Goal: Task Accomplishment & Management: Use online tool/utility

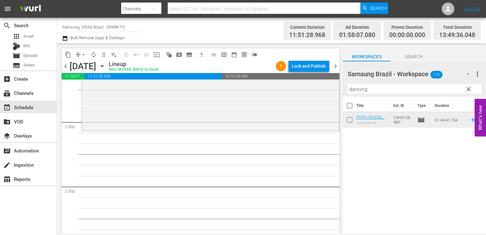
scroll to position [1763, 0]
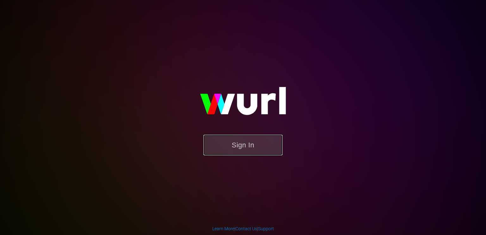
click at [240, 147] on button "Sign In" at bounding box center [242, 145] width 79 height 21
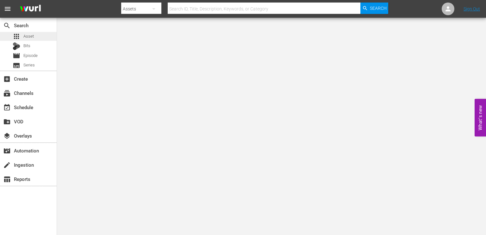
click at [33, 36] on span "Asset" at bounding box center [28, 36] width 10 height 6
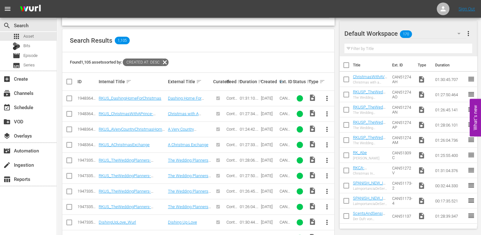
scroll to position [130, 0]
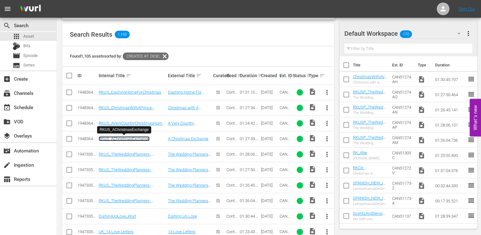
click at [131, 139] on link "RKUS_AChristmasExchange" at bounding box center [124, 138] width 51 height 5
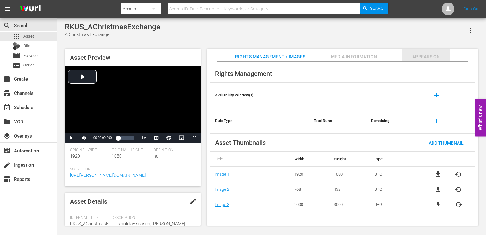
click at [425, 57] on span "Appears On" at bounding box center [426, 57] width 47 height 8
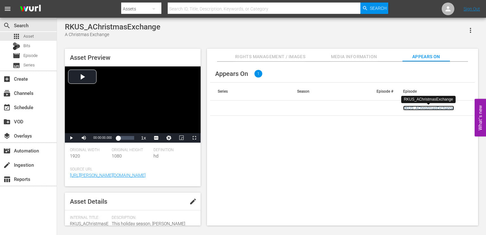
click at [429, 108] on link "RKUS_AChristmasExchange" at bounding box center [428, 108] width 51 height 5
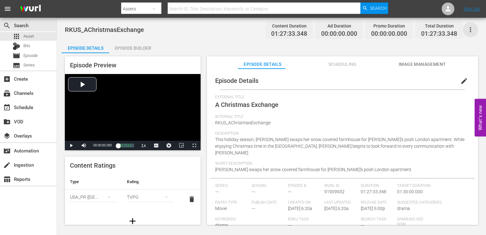
click at [470, 33] on icon "button" at bounding box center [471, 30] width 8 height 8
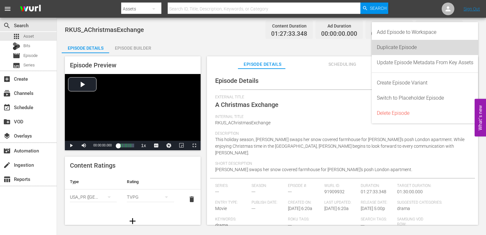
click at [437, 48] on div "Duplicate Episode" at bounding box center [425, 47] width 97 height 15
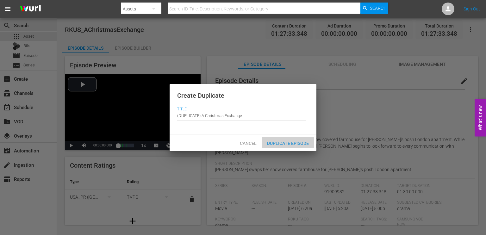
click at [291, 148] on div "Duplicate Episode" at bounding box center [288, 143] width 52 height 12
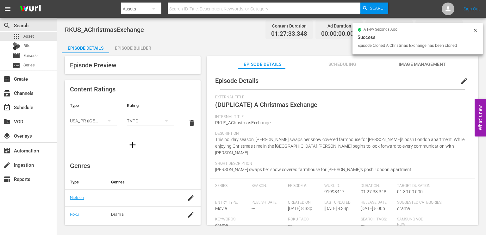
click at [460, 78] on span "edit" at bounding box center [464, 81] width 8 height 8
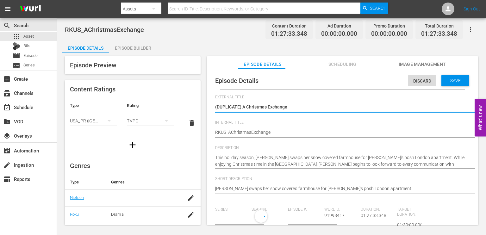
type input "No Series"
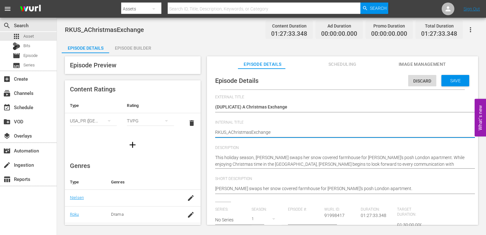
type textarea "RKS_AChristmasExchange"
type textarea "RS_AChristmasExchange"
type textarea "S_AChristmasExchange"
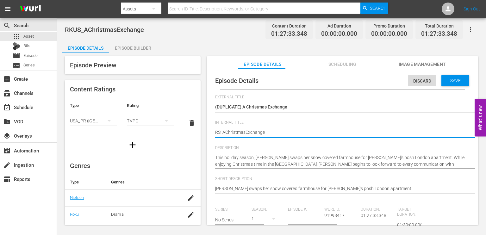
type textarea "S_AChristmasExchange"
type textarea "zS_AChristmasExchange"
type textarea "S_AChristmasExchange"
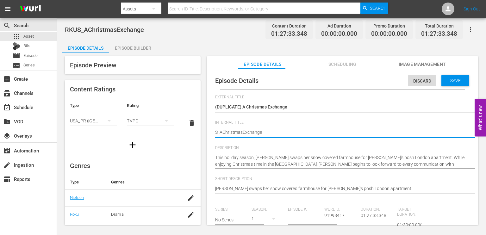
type textarea "US_AChristmasExchange"
type textarea "UKS_AChristmasExchange"
type textarea "UK_AChristmasExchange"
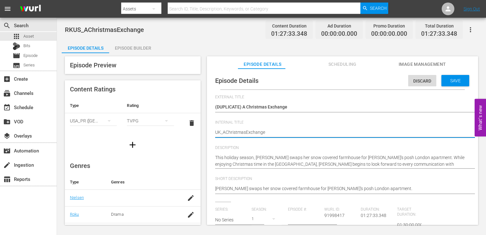
type textarea "UK_AChristmasExchange"
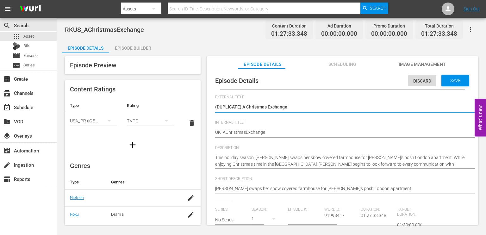
type textarea "(DUPLICATE)A Christmas Exchange"
type textarea "(DUPLICATEA Christmas Exchange"
type textarea "(DUPLICATA Christmas Exchange"
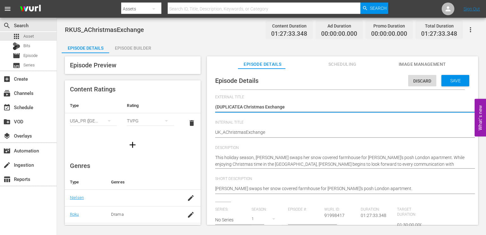
type textarea "(DUPLICATA Christmas Exchange"
type textarea "(DUPLICAA Christmas Exchange"
type textarea "(DUPLICA Christmas Exchange"
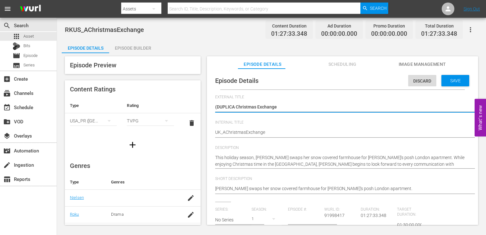
type textarea "(DUPLIA Christmas Exchange"
type textarea "(DUPLA Christmas Exchange"
type textarea "(DUPA Christmas Exchange"
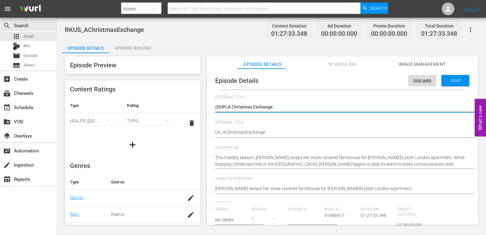
type textarea "(DUPA Christmas Exchange"
type textarea "(DUA Christmas Exchange"
type textarea "(DA Christmas Exchange"
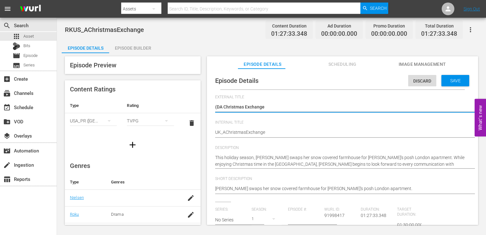
type textarea "(A Christmas Exchange"
type textarea "A Christmas Exchange"
click at [450, 83] on span "Save" at bounding box center [455, 80] width 21 height 5
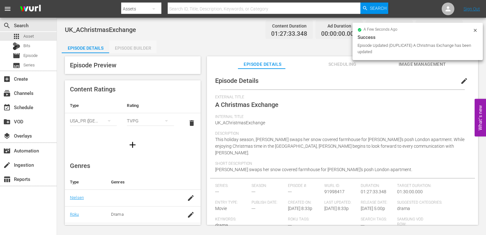
click at [134, 45] on div "Episode Builder" at bounding box center [132, 48] width 47 height 15
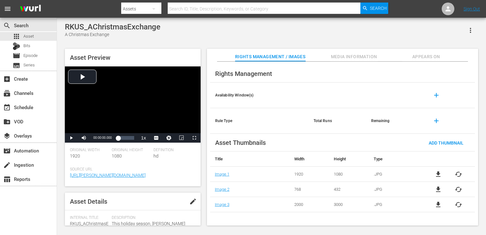
click at [472, 31] on icon "button" at bounding box center [471, 31] width 8 height 8
click at [453, 29] on div "Add To Workspace" at bounding box center [451, 32] width 43 height 15
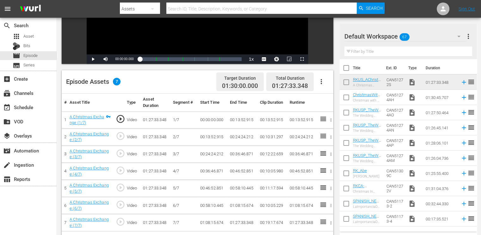
scroll to position [124, 0]
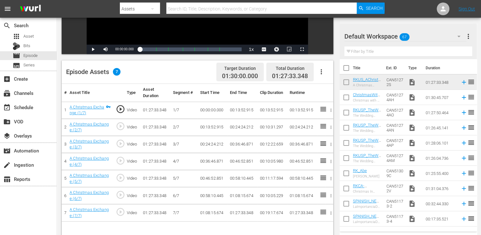
click at [240, 127] on td "00:24:24.212" at bounding box center [243, 127] width 30 height 17
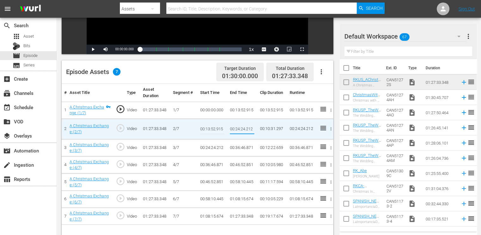
click at [240, 127] on input "00:24:24.212" at bounding box center [242, 129] width 24 height 15
paste input "1:49.766"
type input "00:21:49.766"
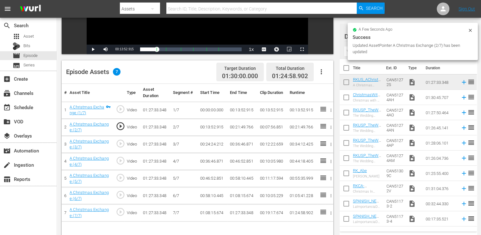
click at [207, 144] on td "00:24:24.212" at bounding box center [213, 144] width 30 height 17
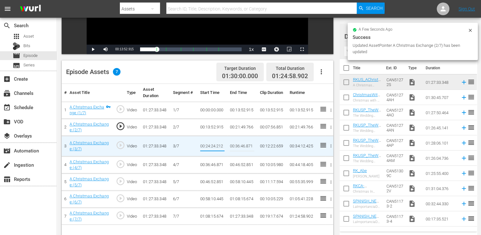
click at [207, 144] on input "00:24:24.212" at bounding box center [212, 146] width 24 height 15
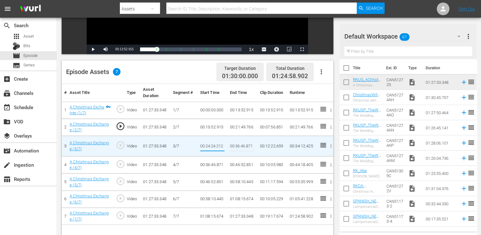
type input "00:21:49.766"
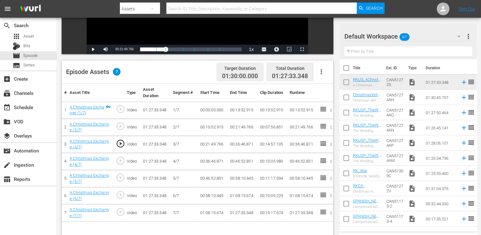
click at [237, 142] on td "00:36:46.871" at bounding box center [243, 144] width 30 height 17
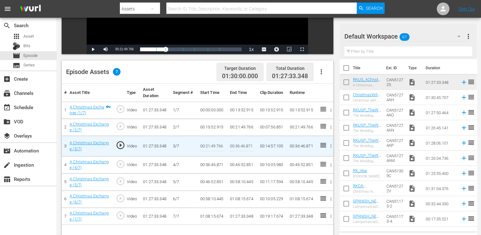
click at [237, 142] on input "00:36:46.871" at bounding box center [242, 146] width 24 height 15
paste input "29:48.745"
type input "00:29:48.745"
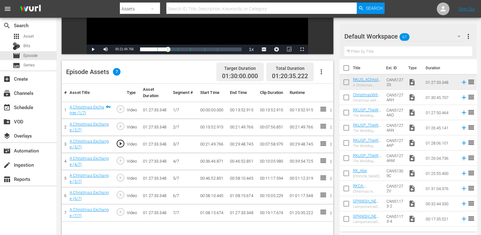
click at [210, 163] on td "00:36:46.871" at bounding box center [213, 161] width 30 height 17
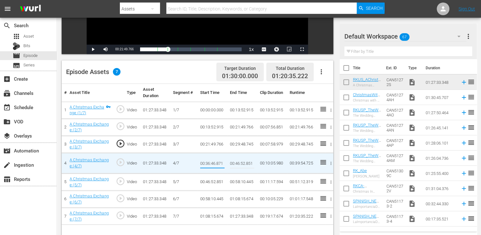
click at [210, 163] on input "00:36:46.871" at bounding box center [212, 163] width 24 height 15
type input "00:29:48.745"
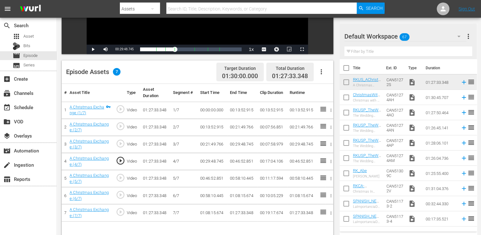
click at [235, 162] on td "00:46:52.851" at bounding box center [243, 161] width 30 height 17
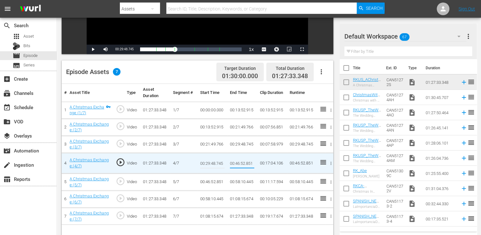
type input "00:36:46.871"
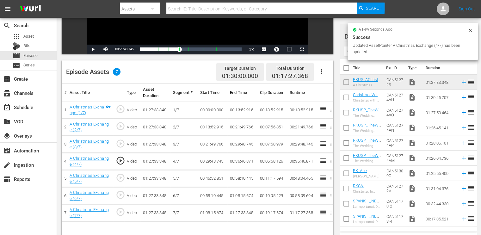
click at [209, 178] on td "00:46:52.851" at bounding box center [213, 178] width 30 height 17
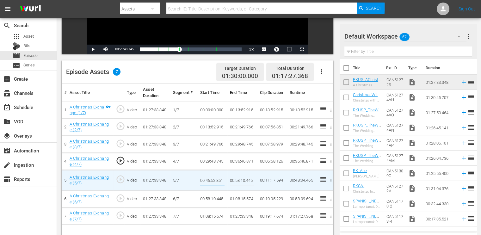
type input "00:36:46.871"
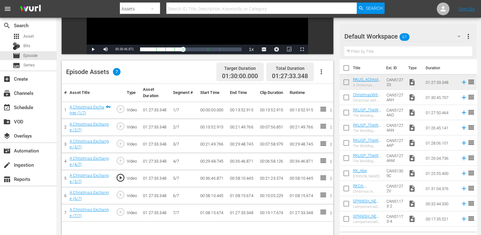
click at [237, 179] on td "00:58:10.445" at bounding box center [243, 178] width 30 height 17
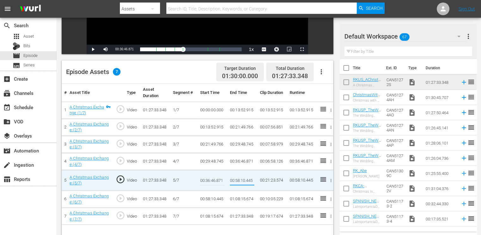
click at [237, 179] on input "00:58:10.445" at bounding box center [242, 180] width 24 height 15
type input "00:44:16.278"
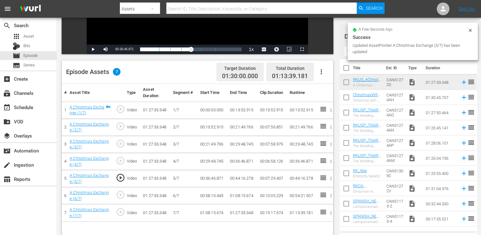
click at [214, 197] on td "00:58:10.445" at bounding box center [213, 195] width 30 height 17
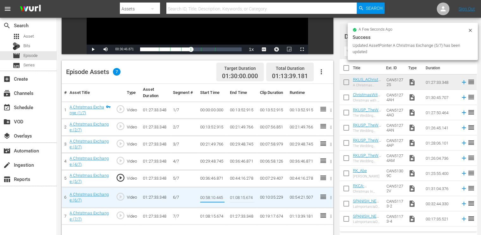
click at [214, 197] on input "00:58:10.445" at bounding box center [212, 197] width 24 height 15
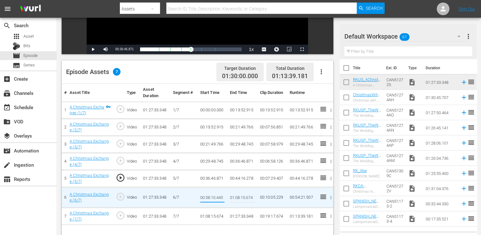
type input "00:44:16.278"
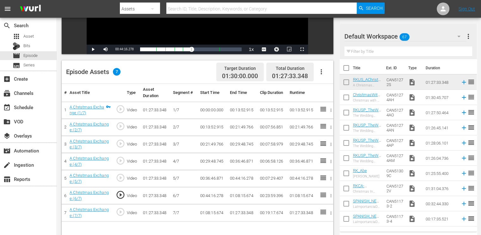
click at [237, 194] on td "01:08:15.674" at bounding box center [243, 195] width 30 height 17
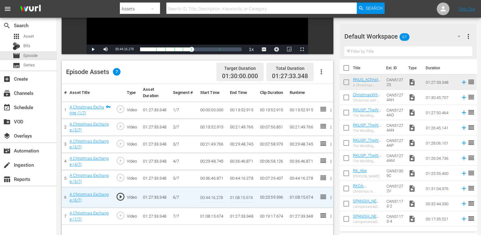
click at [237, 194] on input "01:08:15.674" at bounding box center [242, 197] width 24 height 15
paste input "0:50:56.845"
type input "00:50:56.845"
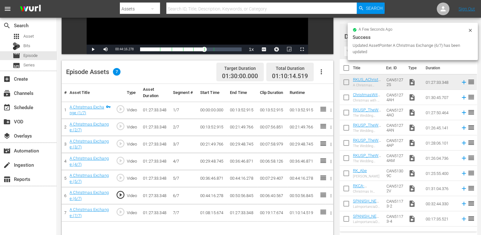
click at [209, 212] on td "01:08:15.674" at bounding box center [213, 212] width 30 height 17
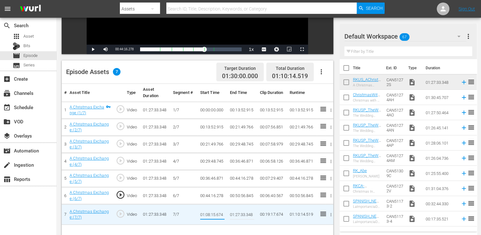
click at [209, 212] on input "01:08:15.674" at bounding box center [212, 214] width 24 height 15
type input "00:50:56.845"
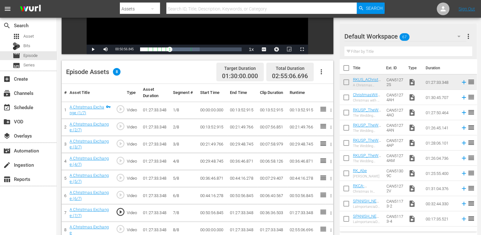
click at [246, 214] on td "01:27:33.348" at bounding box center [243, 212] width 30 height 17
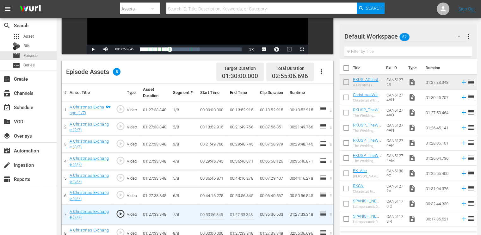
click at [246, 214] on input "01:27:33.348" at bounding box center [242, 214] width 24 height 15
paste input "0:58:10.445"
type input "00:58:10.445"
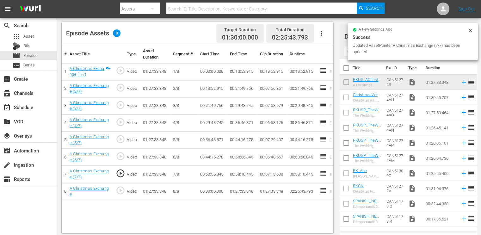
scroll to position [165, 0]
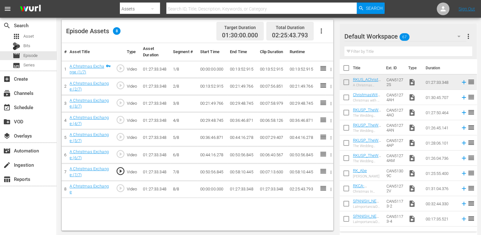
click at [211, 188] on td "00:00:00.000" at bounding box center [213, 189] width 30 height 17
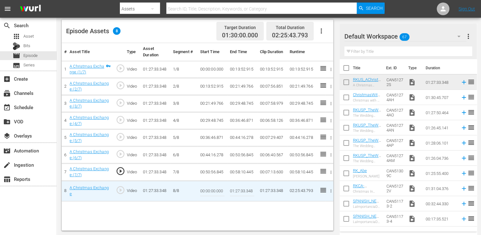
click at [211, 188] on input "00:00:00.000" at bounding box center [212, 191] width 24 height 15
paste input "58:10.445"
type input "00:58:10.445"
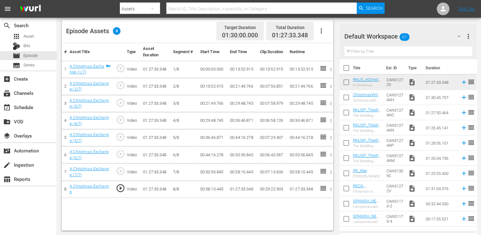
click at [234, 189] on td "01:27:33.348" at bounding box center [243, 189] width 30 height 17
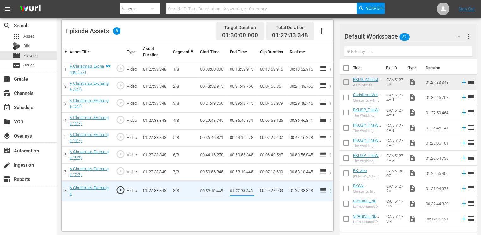
type input "01:08:15.674"
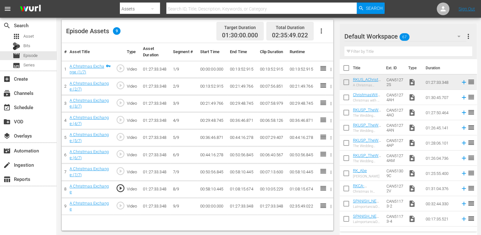
click at [212, 207] on td "00:00:00.000" at bounding box center [213, 206] width 30 height 17
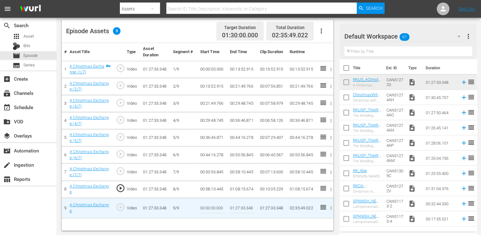
click at [212, 207] on input "00:00:00.000" at bounding box center [212, 208] width 24 height 15
paste input "01:08:15.674"
type input "01:08:15.674"
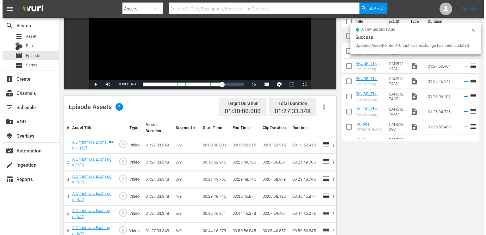
scroll to position [0, 0]
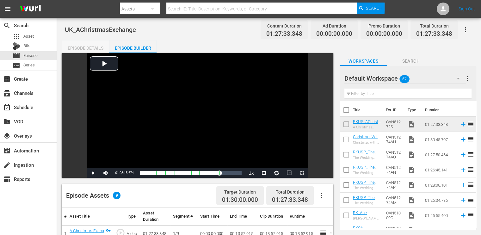
click at [77, 44] on div "Episode Details" at bounding box center [85, 48] width 47 height 15
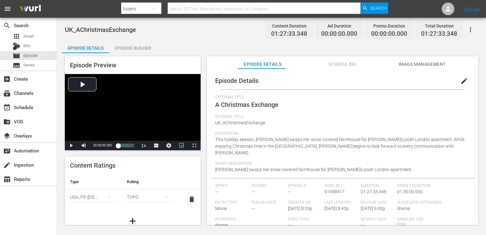
click at [460, 81] on button "edit" at bounding box center [464, 80] width 15 height 15
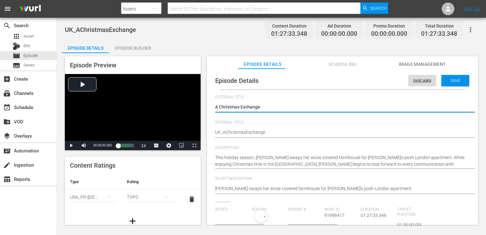
type input "No Series"
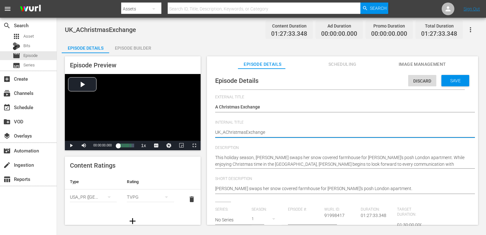
type textarea "UK_A ChristmasExchange"
click at [248, 132] on textarea "UK_AChristmasExchange" at bounding box center [341, 133] width 252 height 8
type textarea "UK_A Christmas Exchange"
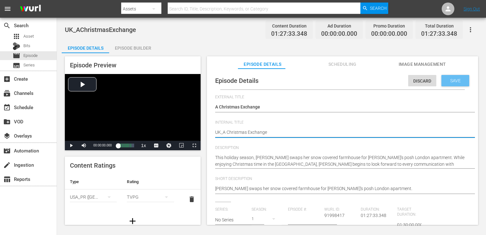
click at [452, 79] on span "Save" at bounding box center [455, 80] width 21 height 5
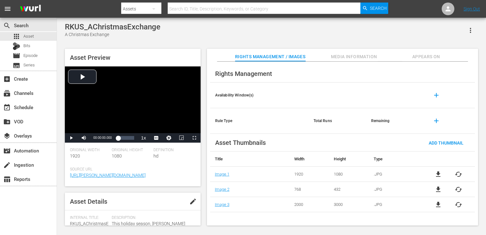
click at [423, 56] on span "Appears On" at bounding box center [426, 57] width 47 height 8
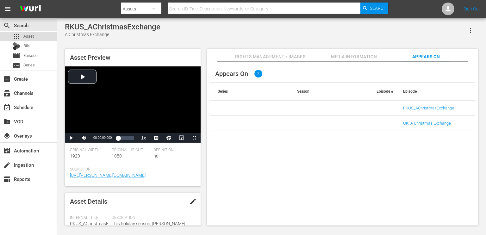
click at [33, 34] on span "Asset" at bounding box center [28, 36] width 10 height 6
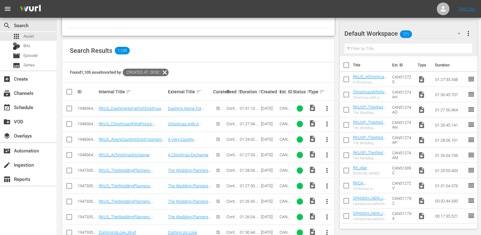
scroll to position [133, 0]
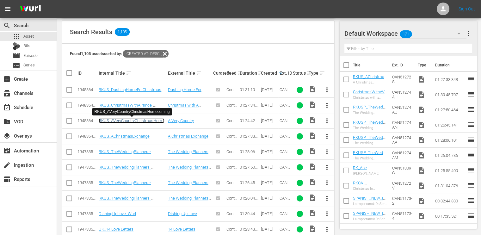
click at [135, 121] on link "RKUS_AVeryCountryChristmasHomecoming" at bounding box center [132, 122] width 66 height 9
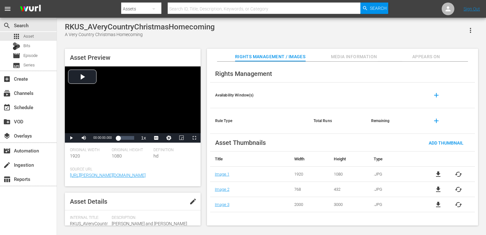
click at [425, 54] on span "Appears On" at bounding box center [426, 57] width 47 height 8
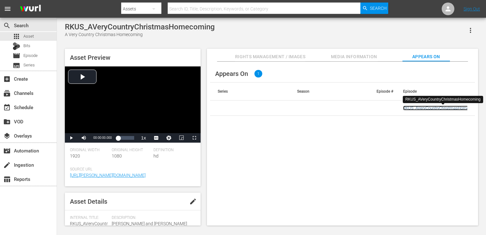
click at [433, 107] on link "RKUS_AVeryCountryChristmasHomecoming" at bounding box center [442, 108] width 79 height 5
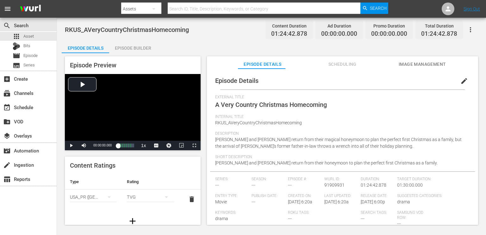
click at [469, 30] on icon "button" at bounding box center [471, 30] width 8 height 8
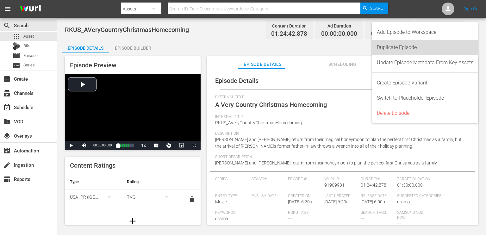
click at [429, 49] on div "Duplicate Episode" at bounding box center [425, 47] width 97 height 15
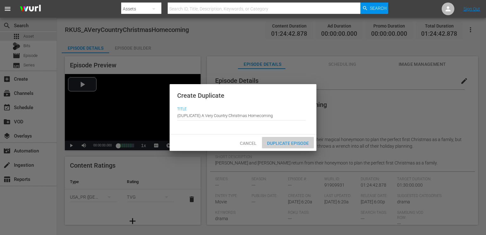
click at [275, 141] on span "Duplicate Episode" at bounding box center [288, 143] width 52 height 5
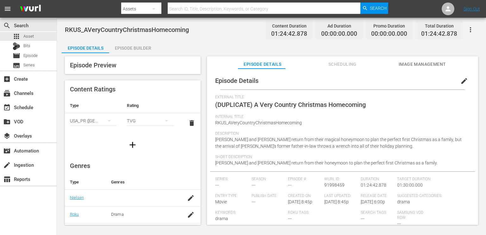
click at [460, 82] on button "edit" at bounding box center [464, 80] width 15 height 15
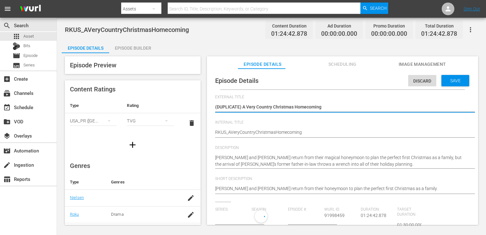
type input "No Series"
click at [242, 108] on textarea "(DUPLICATE) A Very Country Christmas Homecoming" at bounding box center [341, 108] width 252 height 8
type textarea "(DUPLICATE)A Very Country Christmas Homecoming"
type textarea "(DUPLICATEA Very Country Christmas Homecoming"
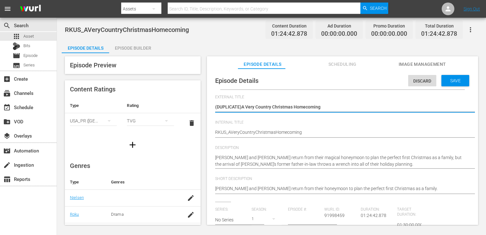
type textarea "(DUPLICATEA Very Country Christmas Homecoming"
type textarea "(DUPLICATA Very Country Christmas Homecoming"
type textarea "(DUPLICAA Very Country Christmas Homecoming"
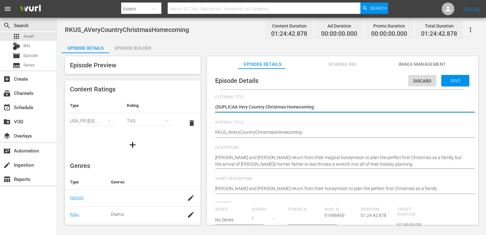
type textarea "(DUPLICA Very Country Christmas Homecoming"
type textarea "(DUPLIA Very Country Christmas Homecoming"
type textarea "(DUPLA Very Country Christmas Homecoming"
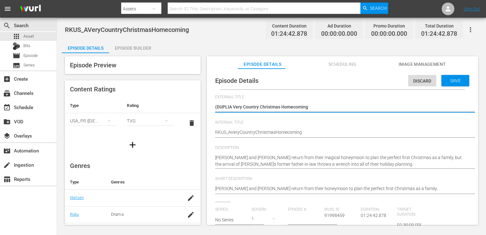
type textarea "(DUPLA Very Country Christmas Homecoming"
type textarea "(DUPA Very Country Christmas Homecoming"
type textarea "(DUA Very Country Christmas Homecoming"
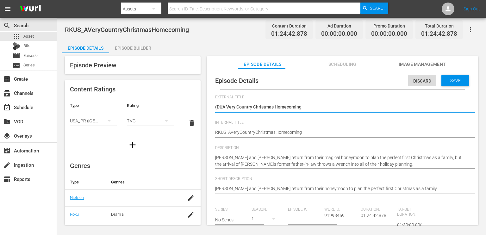
type textarea "(DA Very Country Christmas Homecoming"
type textarea "(A Very Country Christmas Homecoming"
type textarea "A Very Country Christmas Homecoming"
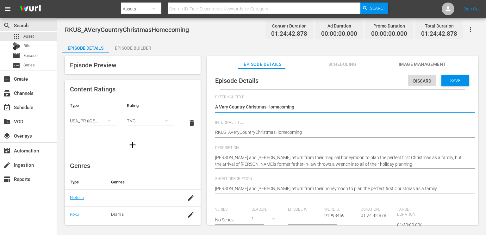
type textarea "A Very Country Christmas Homecoming"
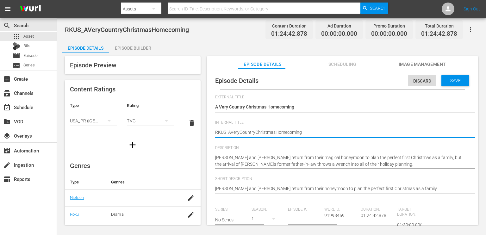
type textarea "RKU_AVeryCountryChristmasHomecoming"
type textarea "RK_AVeryCountryChristmasHomecoming"
type textarea "R_AVeryCountryChristmasHomecoming"
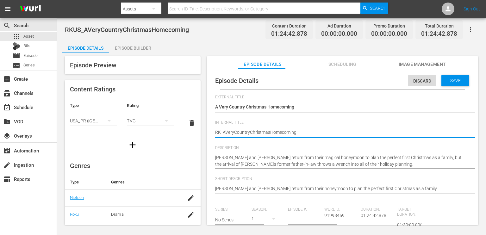
type textarea "R_AVeryCountryChristmasHomecoming"
type textarea "_AVeryCountryChristmasHomecoming"
type textarea "U_AVeryCountryChristmasHomecoming"
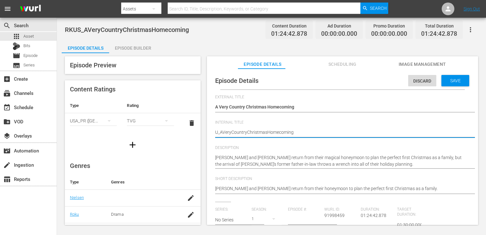
type textarea "UK_AVeryCountryChristmasHomecoming"
type textarea "UK_A VeryCountryChristmasHomecoming"
type textarea "UK_A Very CountryChristmasHomecoming"
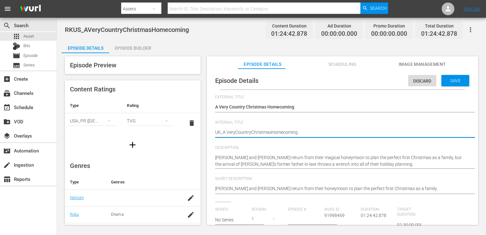
type textarea "UK_A Very CountryChristmasHomecoming"
type textarea "UK_A Very Country ChristmasHomecoming"
type textarea "UK_A Very Country Christmas Homecoming"
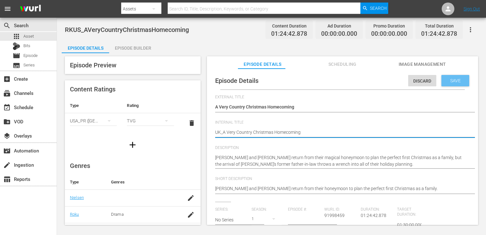
click at [447, 82] on span "Save" at bounding box center [455, 80] width 21 height 5
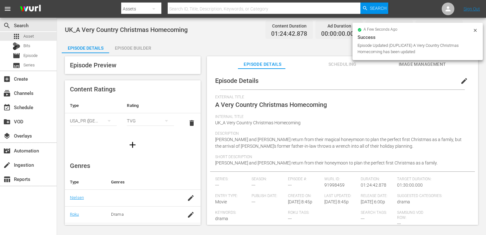
click at [128, 46] on div "Episode Builder" at bounding box center [132, 48] width 47 height 15
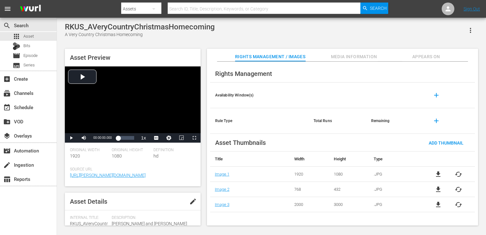
click at [472, 31] on icon "button" at bounding box center [471, 31] width 8 height 8
click at [459, 33] on div "Add To Workspace" at bounding box center [451, 32] width 43 height 15
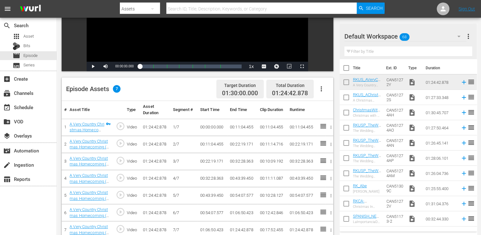
scroll to position [140, 0]
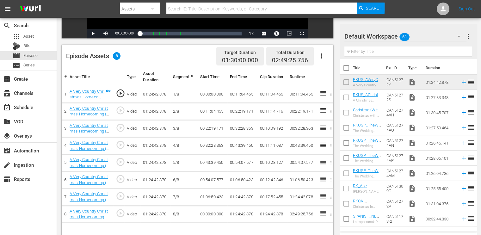
click at [238, 109] on td "00:22:19.171" at bounding box center [243, 111] width 30 height 17
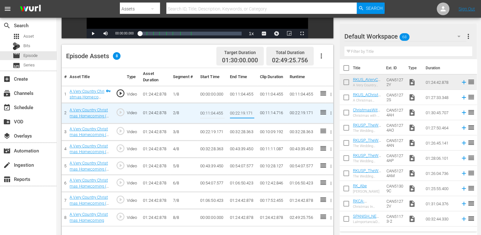
type input "00:17:47.858"
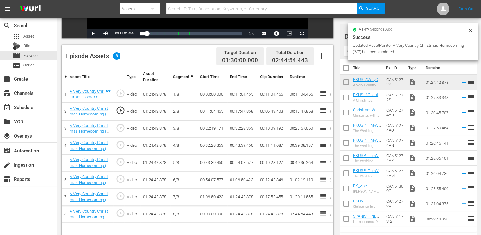
click at [211, 129] on td "00:22:19.171" at bounding box center [213, 128] width 30 height 17
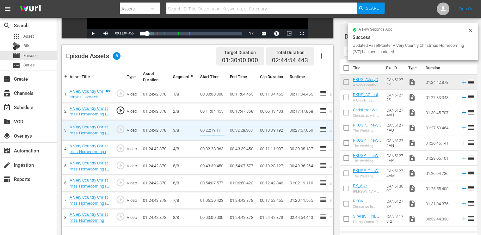
click at [211, 129] on input "00:22:19.171" at bounding box center [212, 130] width 24 height 15
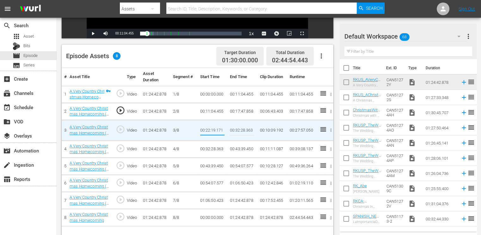
type input "00:17:47.858"
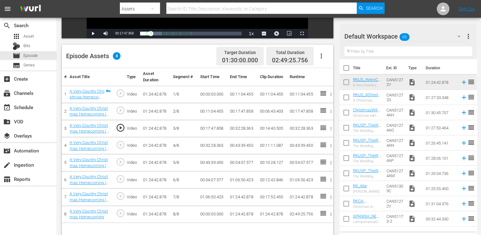
click at [241, 129] on td "00:32:28.363" at bounding box center [243, 128] width 30 height 17
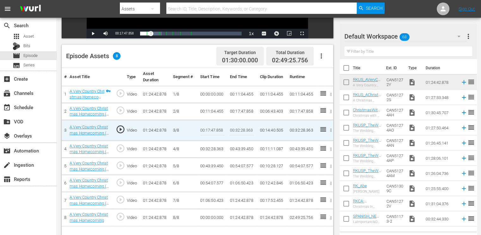
click at [241, 129] on input "00:32:28.363" at bounding box center [242, 130] width 24 height 15
paste input "24:31.511"
type input "00:24:31.511"
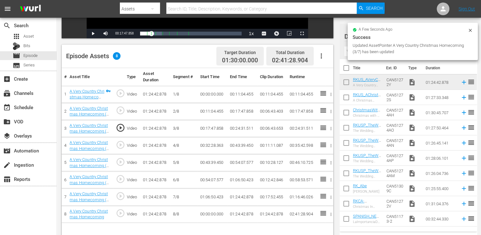
click at [208, 145] on td "00:32:28.363" at bounding box center [213, 145] width 30 height 17
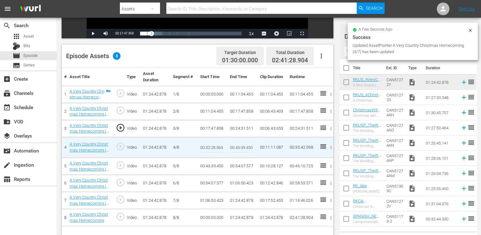
click at [208, 145] on input "00:32:28.363" at bounding box center [212, 147] width 24 height 15
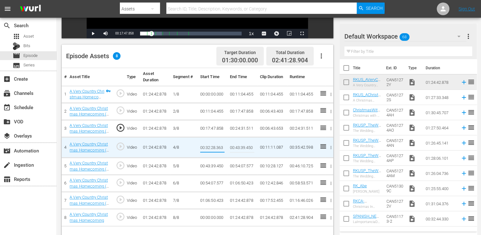
paste input "24:31.511"
type input "00:24:31.511"
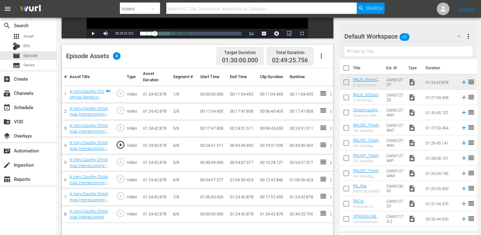
click at [241, 145] on td "00:43:39.450" at bounding box center [243, 145] width 30 height 17
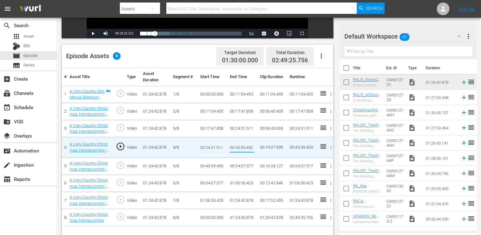
click at [241, 145] on input "00:43:39.450" at bounding box center [242, 147] width 24 height 15
type input "00:32:28.363"
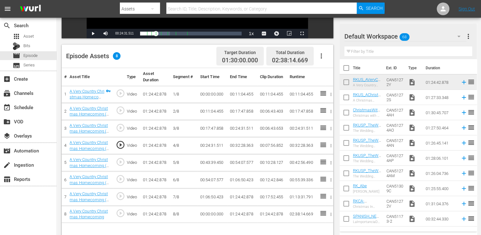
click at [204, 161] on td "00:43:39.450" at bounding box center [213, 162] width 30 height 17
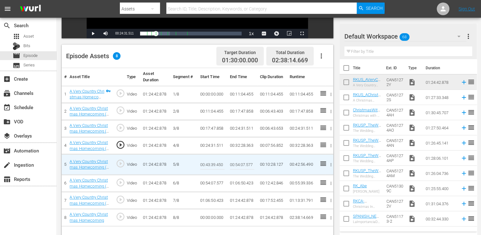
click at [204, 161] on input "00:43:39.450" at bounding box center [212, 164] width 24 height 15
paste input "32:28.363"
type input "00:32:28.363"
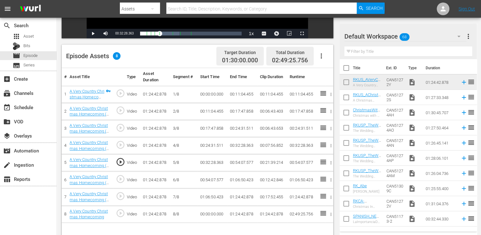
click at [235, 160] on td "00:54:07.577" at bounding box center [243, 162] width 30 height 17
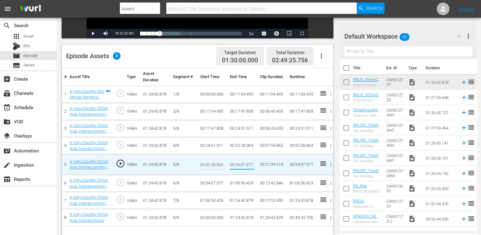
click at [235, 160] on input "00:54:07.577" at bounding box center [242, 164] width 24 height 15
type input "00:39:31.911"
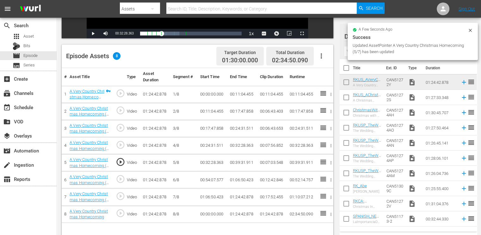
click at [208, 180] on td "00:54:07.577" at bounding box center [213, 180] width 30 height 17
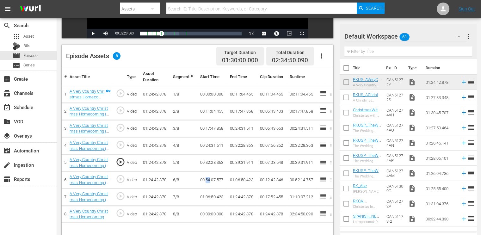
click at [208, 180] on td "00:54:07.577" at bounding box center [213, 180] width 30 height 17
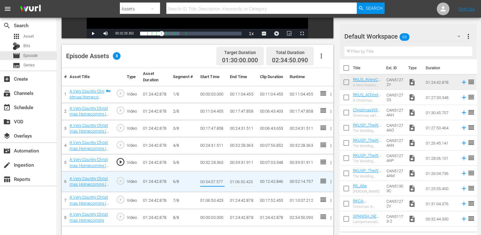
click at [208, 180] on input "00:54:07.577" at bounding box center [212, 181] width 24 height 15
type input "00:39:31.911"
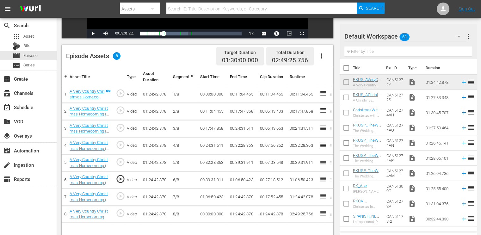
click at [237, 179] on td "01:06:50.423" at bounding box center [243, 180] width 30 height 17
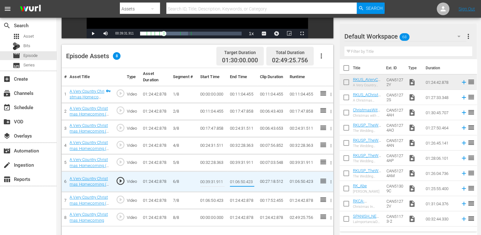
click at [237, 179] on input "01:06:50.423" at bounding box center [242, 181] width 24 height 15
type input "00:45:53.917"
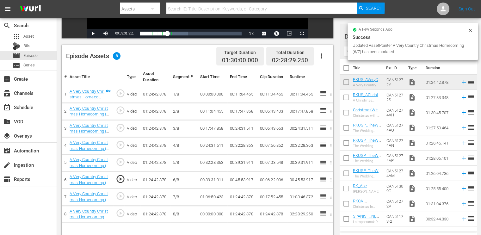
click at [209, 197] on td "01:06:50.423" at bounding box center [213, 197] width 30 height 17
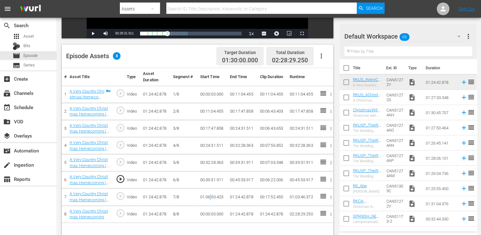
click at [209, 197] on td "01:06:50.423" at bounding box center [213, 197] width 30 height 17
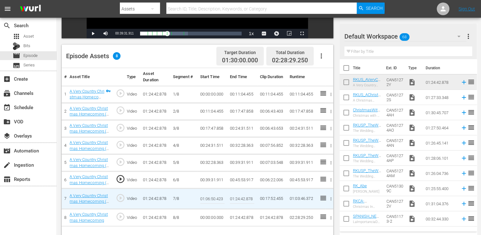
click at [209, 197] on input "01:06:50.423" at bounding box center [212, 198] width 24 height 15
paste input "0:45:53.917"
type input "00:45:53.917"
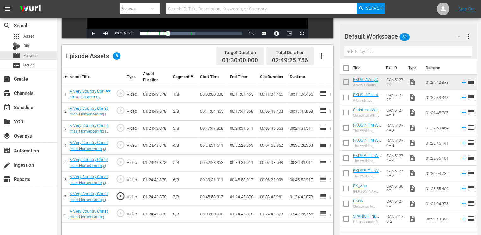
click at [243, 195] on td "01:24:42.878" at bounding box center [243, 197] width 30 height 17
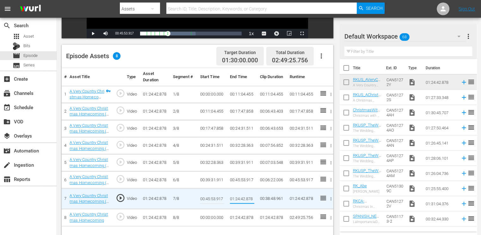
click at [243, 195] on input "01:24:42.878" at bounding box center [242, 198] width 24 height 15
type input "01:06:50.423"
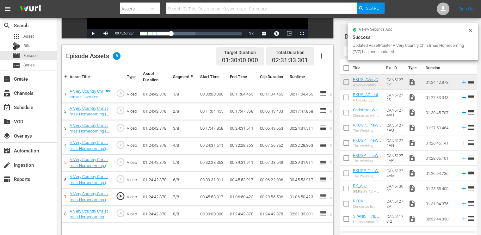
click at [208, 214] on td "00:00:00.000" at bounding box center [213, 214] width 30 height 17
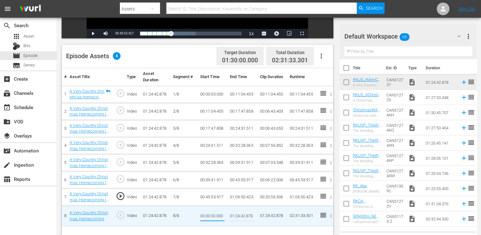
type input "01:06:50.423"
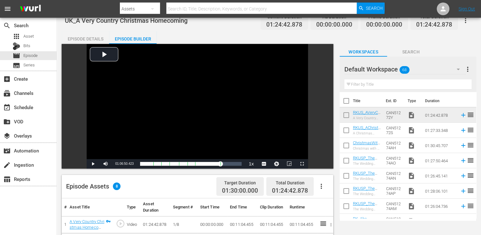
scroll to position [0, 0]
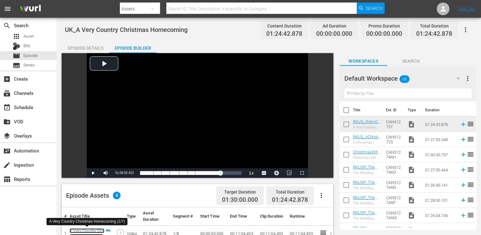
click at [91, 230] on link "A Very Country Christmas Homecoming (1/7)" at bounding box center [87, 236] width 35 height 16
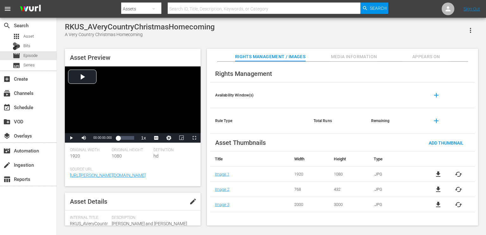
click at [434, 53] on span "Appears On" at bounding box center [426, 57] width 47 height 8
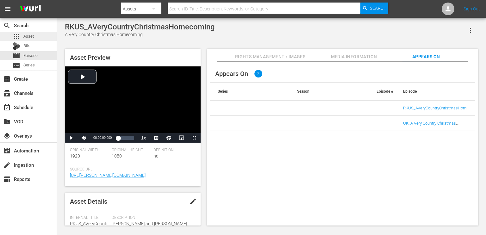
click at [31, 36] on span "Asset" at bounding box center [28, 36] width 10 height 6
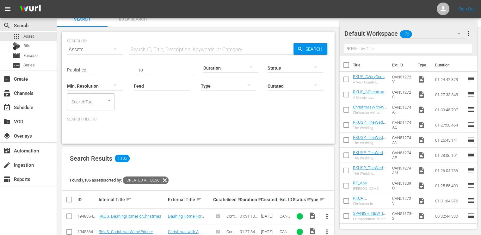
scroll to position [155, 0]
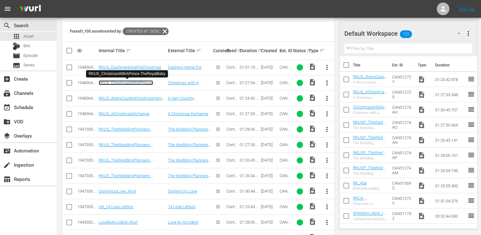
click at [124, 80] on link "RKUS_ChristmasWithAPrince-TheRoyalBaby" at bounding box center [126, 84] width 54 height 9
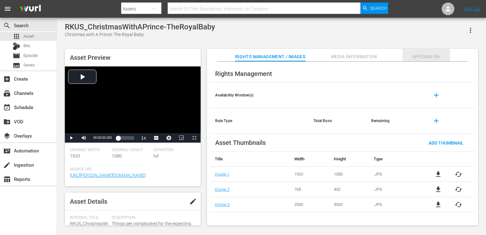
click at [416, 55] on span "Appears On" at bounding box center [426, 57] width 47 height 8
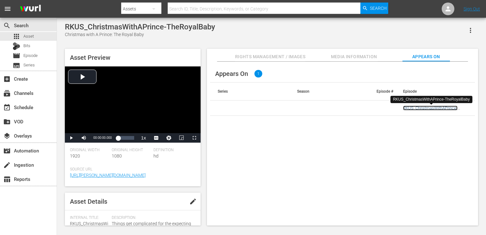
click at [427, 109] on link "RKUS_ChristmasWithAPrince-TheRoyalBaby" at bounding box center [430, 110] width 54 height 9
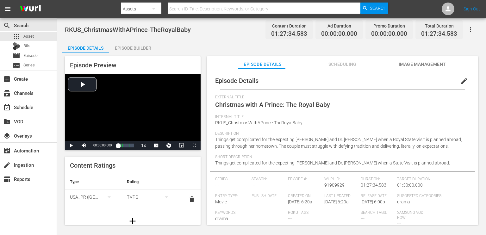
click at [468, 27] on icon "button" at bounding box center [471, 30] width 8 height 8
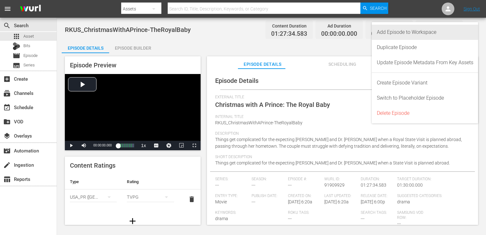
click at [451, 31] on div "Add Episode to Workspace" at bounding box center [425, 32] width 97 height 15
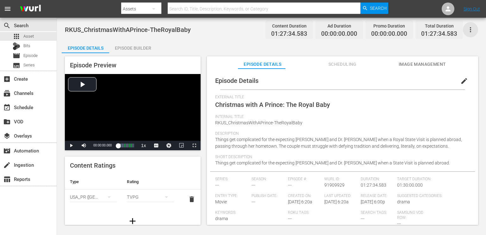
click at [472, 29] on icon "button" at bounding box center [471, 30] width 8 height 8
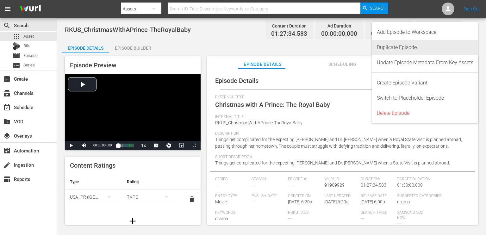
click at [451, 45] on div "Duplicate Episode" at bounding box center [425, 47] width 97 height 15
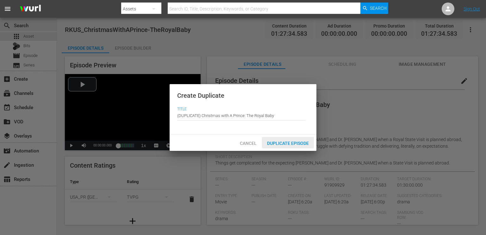
click at [291, 143] on span "Duplicate Episode" at bounding box center [288, 143] width 52 height 5
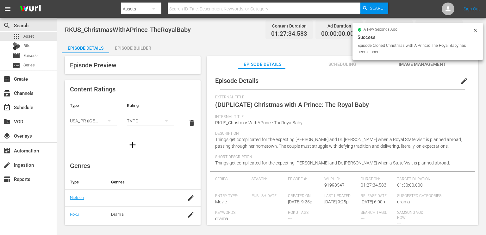
click at [460, 83] on span "edit" at bounding box center [464, 81] width 8 height 8
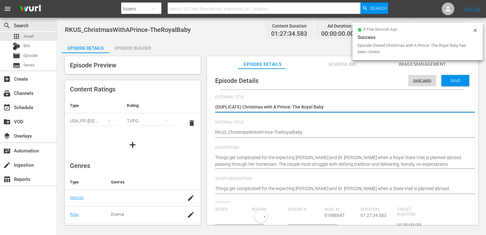
type input "No Series"
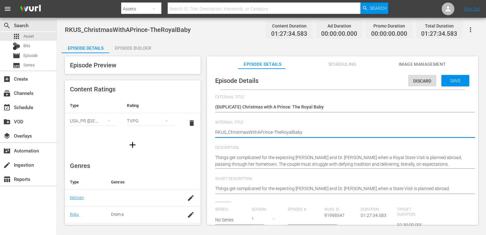
type textarea "RKS_ChristmasWithAPrince-TheRoyalBaby"
type textarea "RS_ChristmasWithAPrince-TheRoyalBaby"
type textarea "S_ChristmasWithAPrince-TheRoyalBaby"
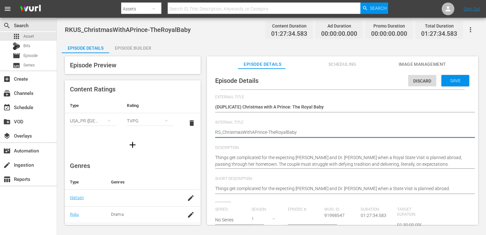
type textarea "S_ChristmasWithAPrince-TheRoyalBaby"
type textarea "US_ChristmasWithAPrince-TheRoyalBaby"
type textarea "UKS_ChristmasWithAPrince-TheRoyalBaby"
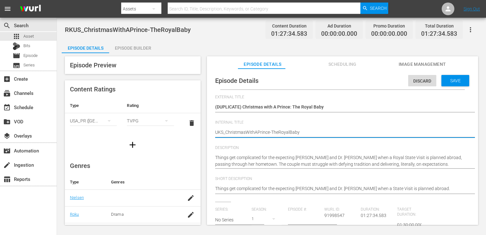
type textarea "UK_ChristmasWithAPrince-TheRoyalBaby"
click at [242, 132] on textarea "RKUS_ChristmasWithAPrince-TheRoyalBaby" at bounding box center [341, 133] width 252 height 8
type textarea "UK_Christmas WithAPrince-TheRoyalBaby"
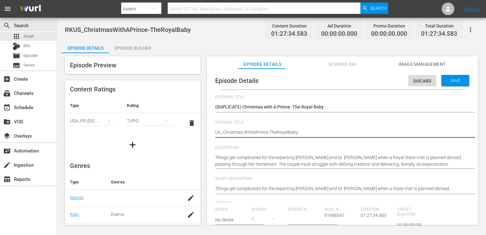
click at [252, 133] on textarea "RKUS_ChristmasWithAPrince-TheRoyalBaby" at bounding box center [341, 133] width 252 height 8
type textarea "UK_Christmas With APrince-TheRoyalBaby"
click at [258, 133] on textarea "RKUS_ChristmasWithAPrince-TheRoyalBaby" at bounding box center [341, 133] width 252 height 8
type textarea "UK_Christmas With A Prince-TheRoyalBaby"
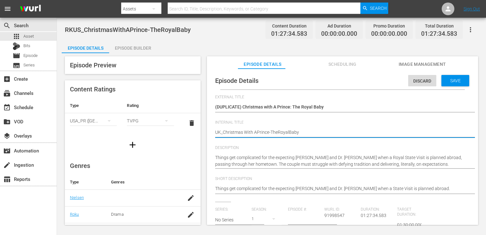
type textarea "UK_Christmas With A Prince-TheRoyalBaby"
click at [278, 133] on textarea "RKUS_ChristmasWithAPrince-TheRoyalBaby" at bounding box center [341, 133] width 252 height 8
type textarea "UK_Christmas With A Prince-The RoyalBaby"
click at [291, 132] on textarea "RKUS_ChristmasWithAPrince-TheRoyalBaby" at bounding box center [341, 133] width 252 height 8
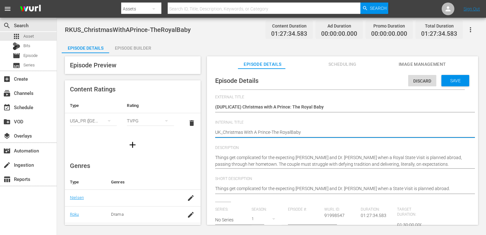
type textarea "UK_Christmas With A Prince-The Royal Baby"
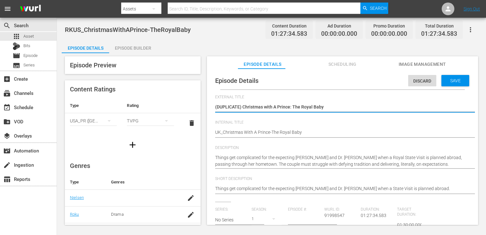
type textarea "(DUPLICATE)Christmas with A Prince: The Royal Baby"
type textarea "(DUPLICATEChristmas with A Prince: The Royal Baby"
type textarea "(DUPLICATChristmas with A Prince: The Royal Baby"
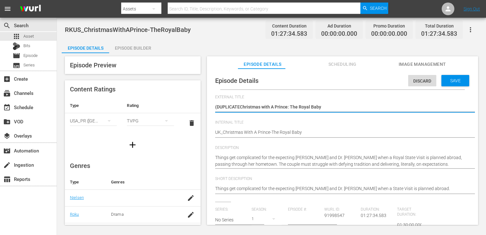
type textarea "(DUPLICATChristmas with A Prince: The Royal Baby"
type textarea "(DUPLICAChristmas with A Prince: The Royal Baby"
type textarea "(DUPLICChristmas with A Prince: The Royal Baby"
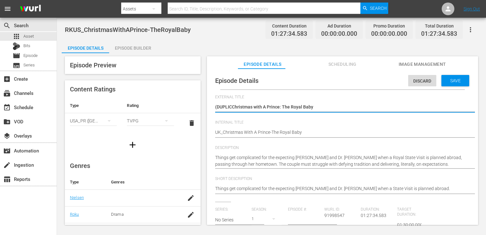
type textarea "(DUPLIChristmas with A Prince: The Royal Baby"
type textarea "(DUPLChristmas with A Prince: The Royal Baby"
type textarea "(DUPChristmas with A Prince: The Royal Baby"
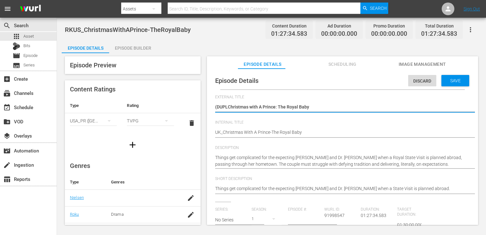
type textarea "(DUPChristmas with A Prince: The Royal Baby"
type textarea "(DUChristmas with A Prince: The Royal Baby"
type textarea "(DChristmas with A Prince: The Royal Baby"
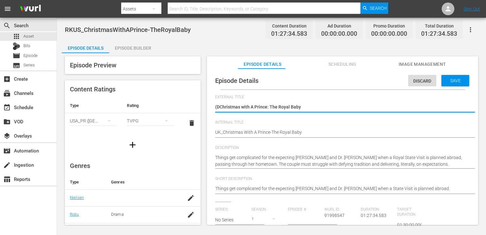
type textarea "(Christmas with A Prince: The Royal Baby"
type textarea "Christmas with A Prince: The Royal Baby"
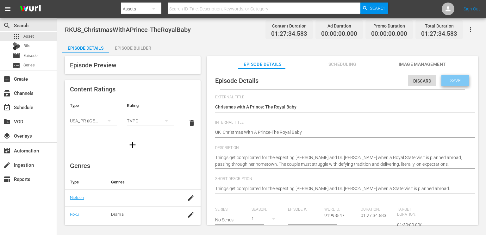
click at [445, 78] on span "Save" at bounding box center [455, 80] width 21 height 5
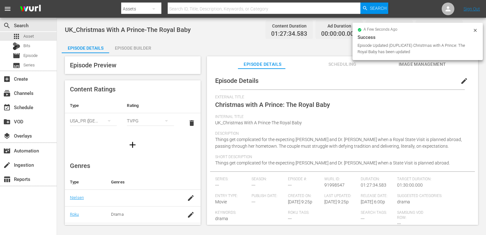
click at [130, 48] on div "Episode Builder" at bounding box center [132, 48] width 47 height 15
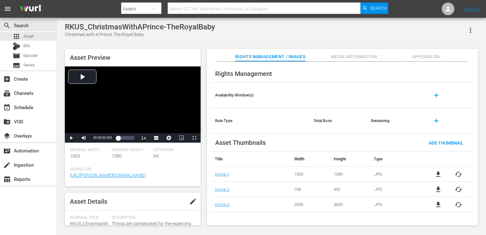
click at [473, 31] on icon "button" at bounding box center [471, 31] width 8 height 8
click at [396, 31] on div "RKUS_ChristmasWithAPrince-TheRoyalBaby Christmas with A Prince: The Royal Baby" at bounding box center [271, 30] width 413 height 16
click at [469, 28] on icon "button" at bounding box center [471, 31] width 8 height 8
click at [455, 31] on div "Add To Workspace" at bounding box center [451, 32] width 43 height 15
